Goal: Task Accomplishment & Management: Manage account settings

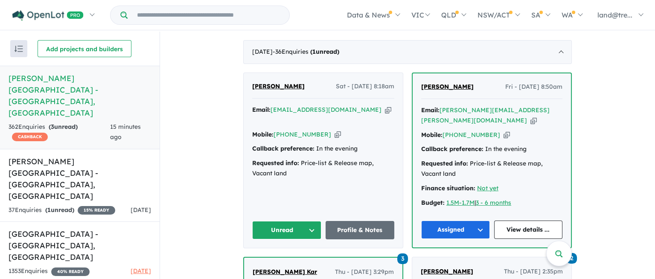
scroll to position [352, 0]
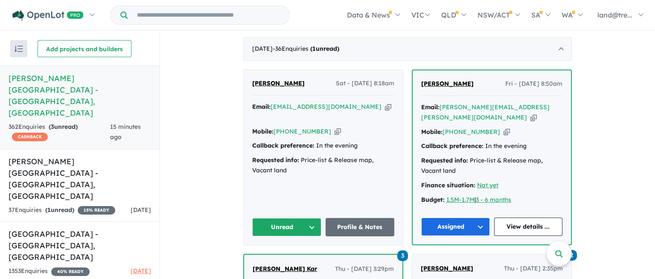
drag, startPoint x: 205, startPoint y: 99, endPoint x: 186, endPoint y: 74, distance: 30.7
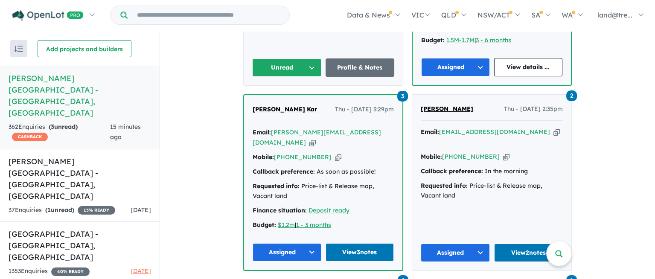
scroll to position [512, 0]
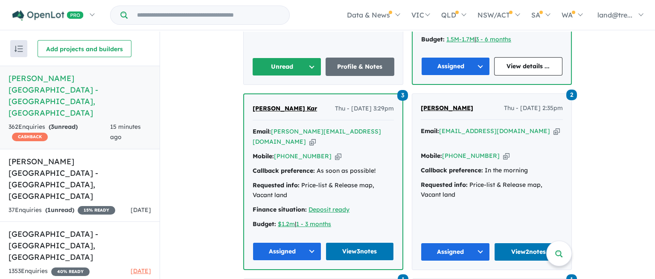
drag, startPoint x: 331, startPoint y: 143, endPoint x: 199, endPoint y: 122, distance: 133.9
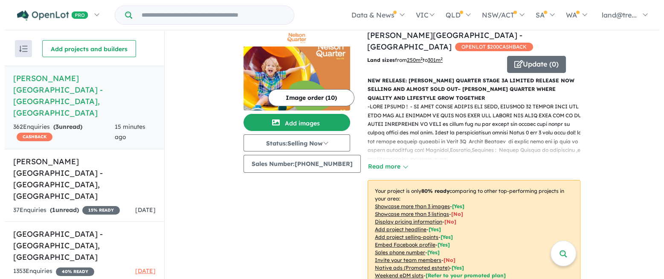
scroll to position [0, 0]
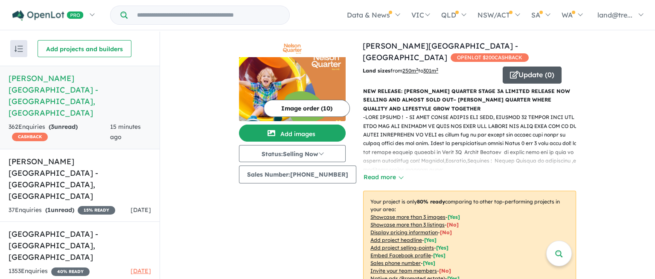
click at [517, 67] on button "Update ( 0 )" at bounding box center [532, 75] width 59 height 17
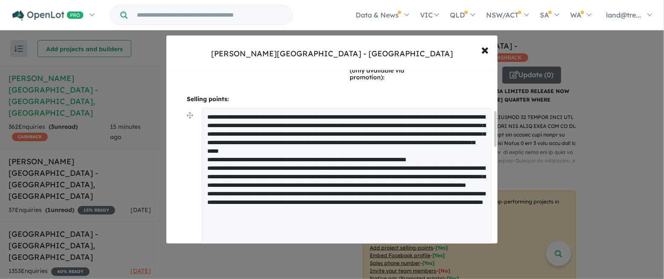
scroll to position [222, 0]
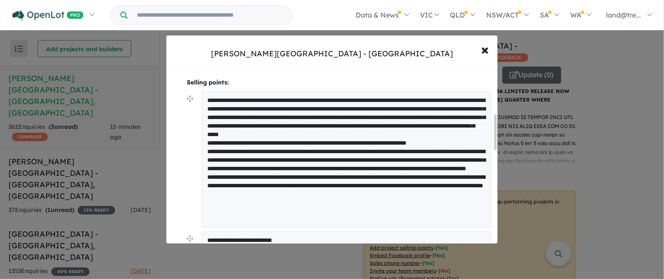
click at [404, 95] on textarea at bounding box center [347, 159] width 290 height 137
click at [248, 113] on textarea at bounding box center [347, 159] width 290 height 137
click at [231, 122] on textarea at bounding box center [347, 159] width 290 height 137
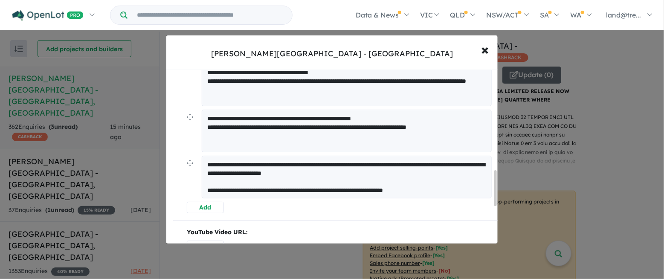
scroll to position [508, 0]
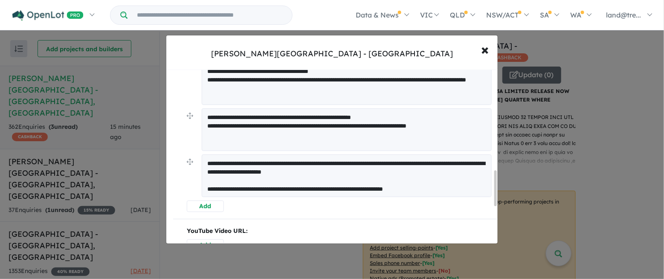
type textarea "**********"
click at [407, 115] on textarea "**********" at bounding box center [347, 129] width 290 height 43
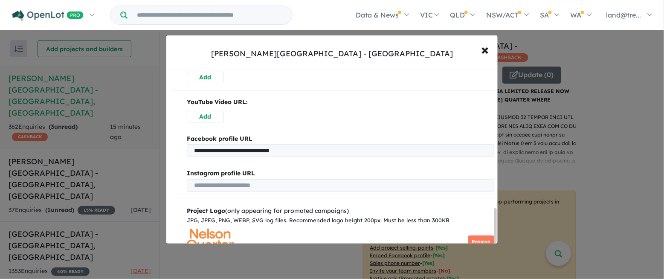
scroll to position [720, 0]
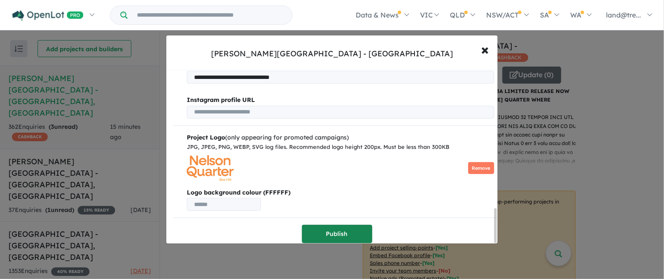
type textarea "**********"
click at [332, 227] on button "Publish" at bounding box center [337, 234] width 70 height 18
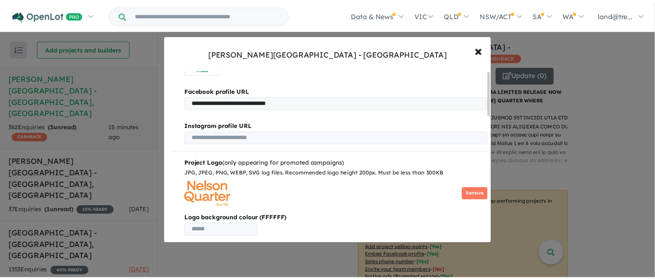
scroll to position [0, 0]
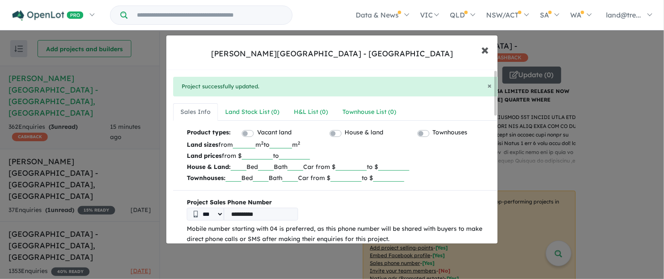
click at [485, 45] on span "×" at bounding box center [486, 49] width 8 height 18
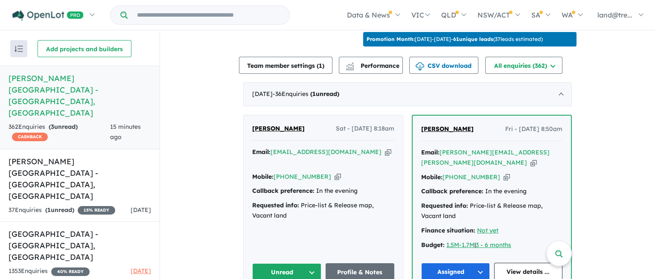
scroll to position [305, 0]
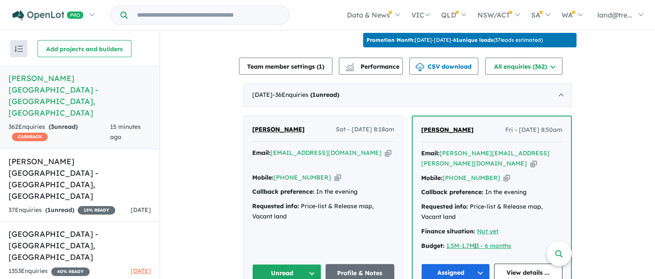
drag, startPoint x: 250, startPoint y: 79, endPoint x: 307, endPoint y: 113, distance: 67.2
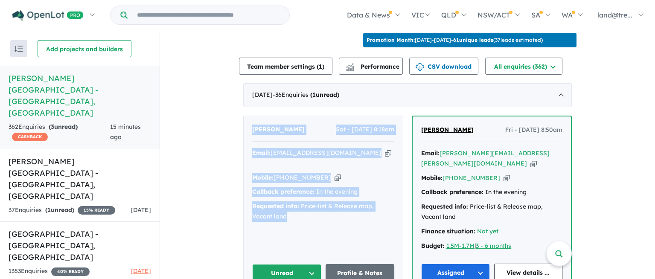
drag, startPoint x: 238, startPoint y: 82, endPoint x: 371, endPoint y: 207, distance: 182.3
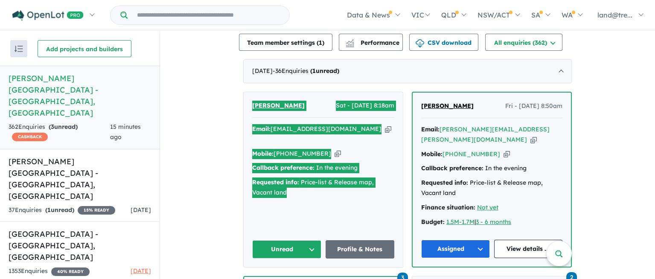
scroll to position [329, 0]
